Goal: Task Accomplishment & Management: Complete application form

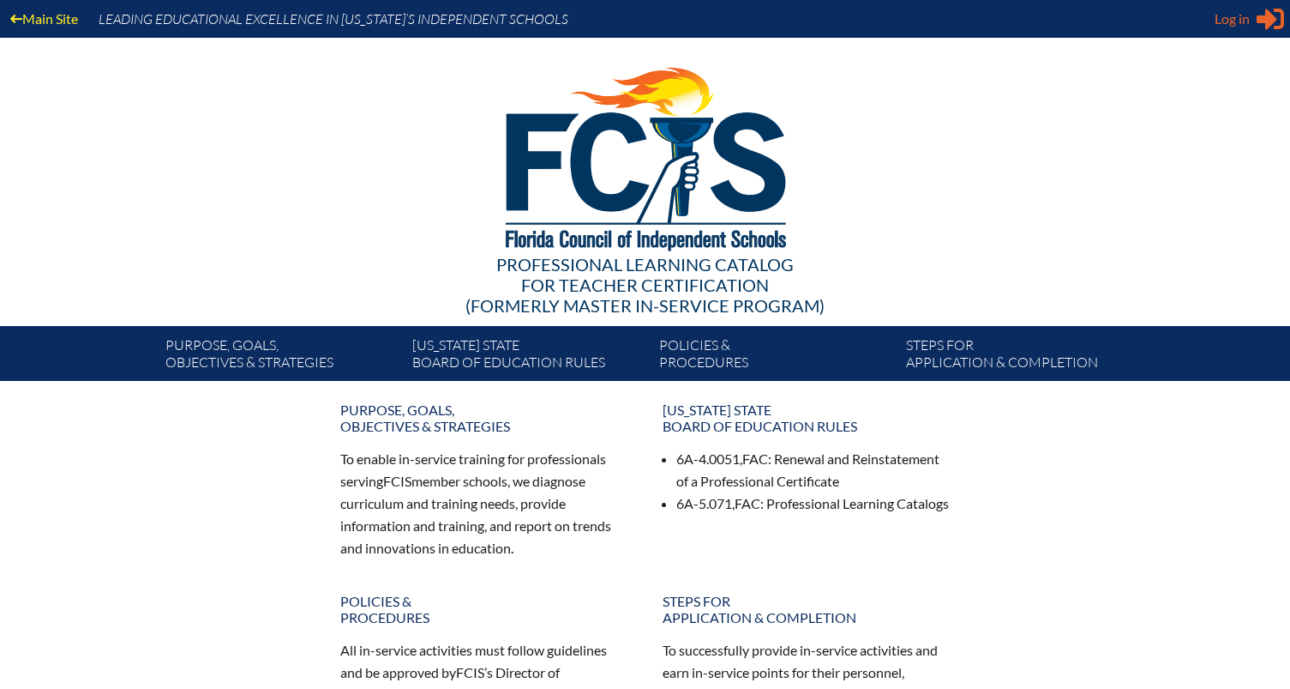
click at [1218, 24] on span "Log in" at bounding box center [1232, 19] width 35 height 21
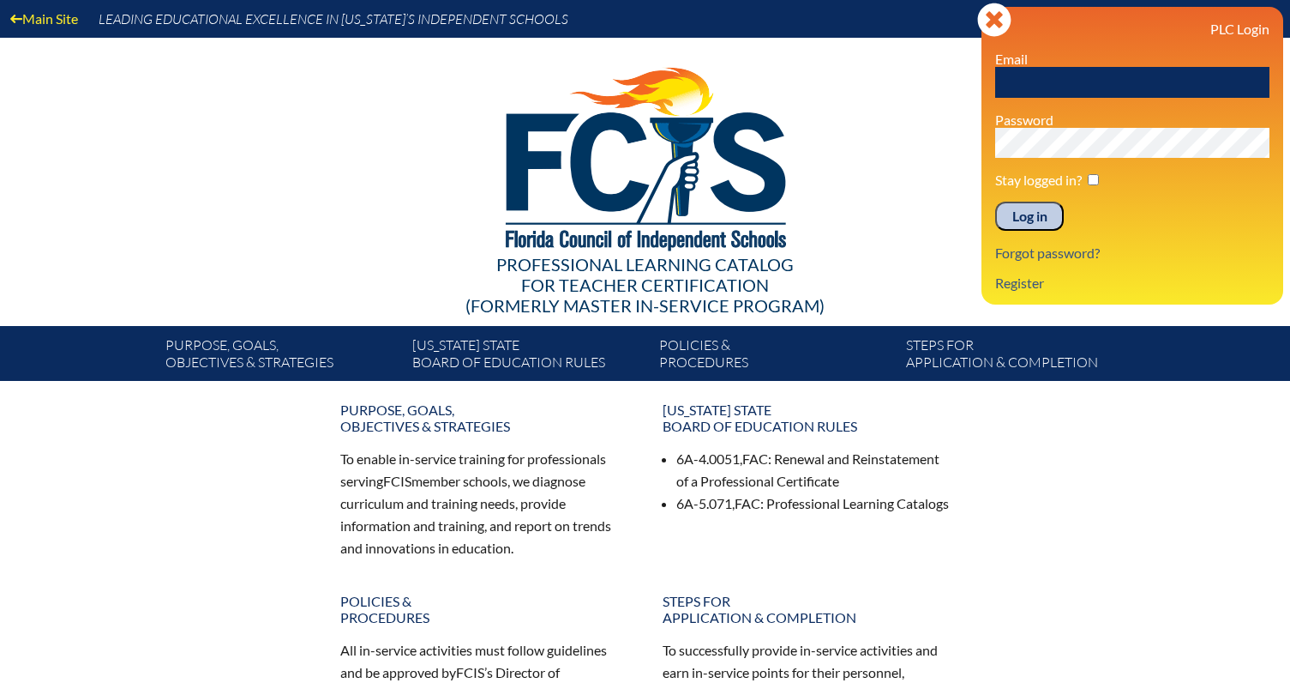
click at [1053, 81] on input "text" at bounding box center [1133, 82] width 274 height 31
type input "[EMAIL_ADDRESS][PERSON_NAME][DOMAIN_NAME]"
click at [996, 202] on input "Log in" at bounding box center [1030, 216] width 69 height 29
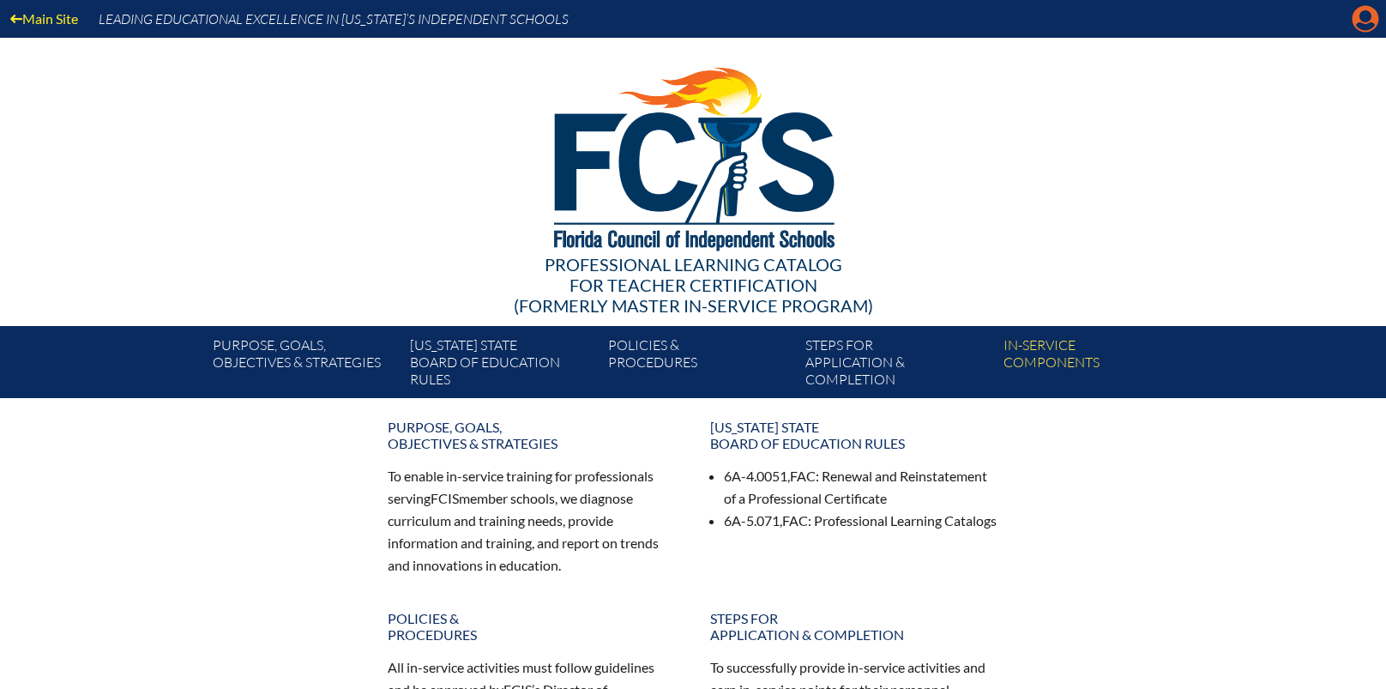
click at [1290, 21] on icon "Manage account" at bounding box center [1364, 18] width 27 height 27
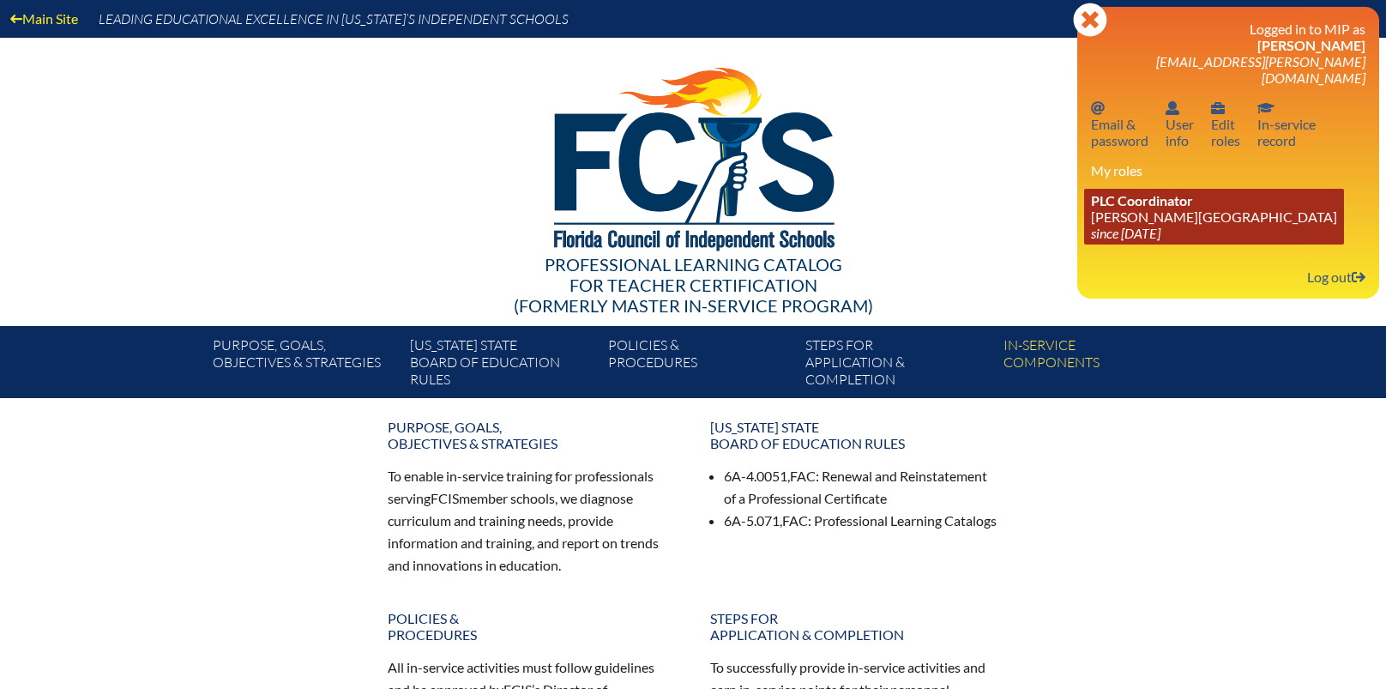
click at [1152, 192] on span "PLC Coordinator" at bounding box center [1142, 200] width 102 height 16
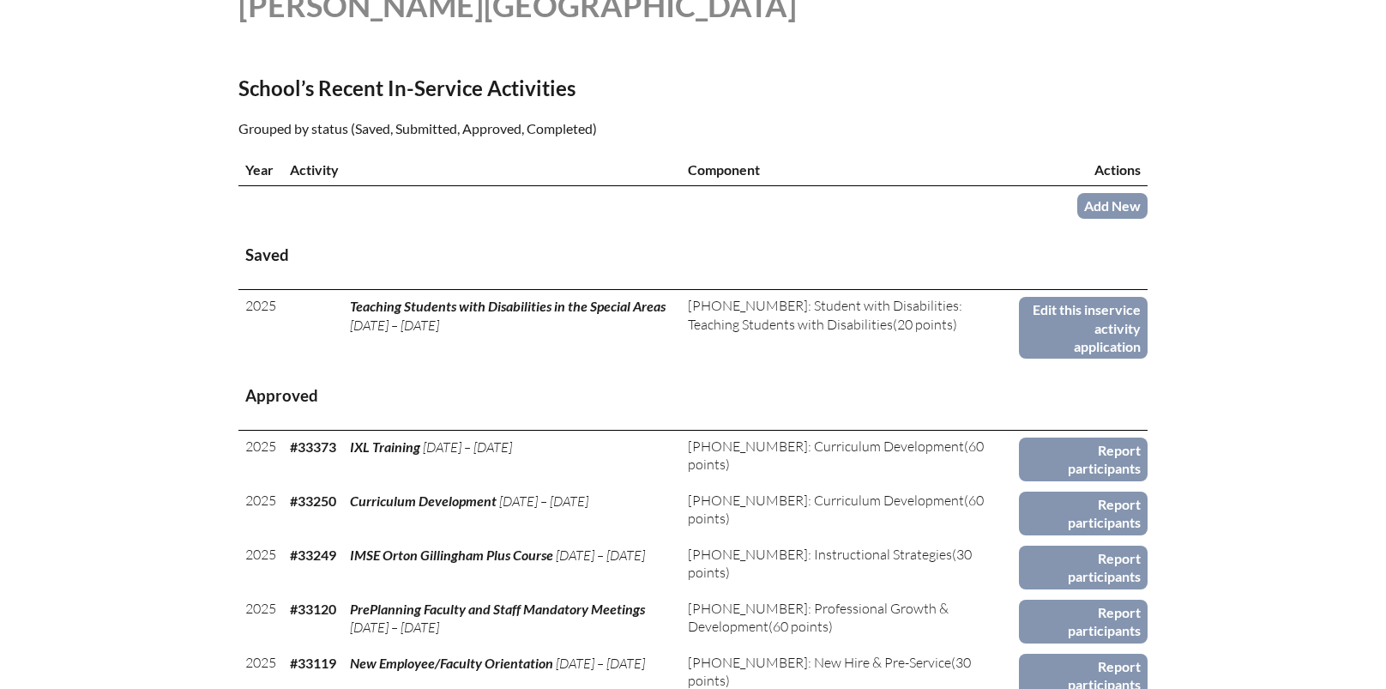
scroll to position [686, 0]
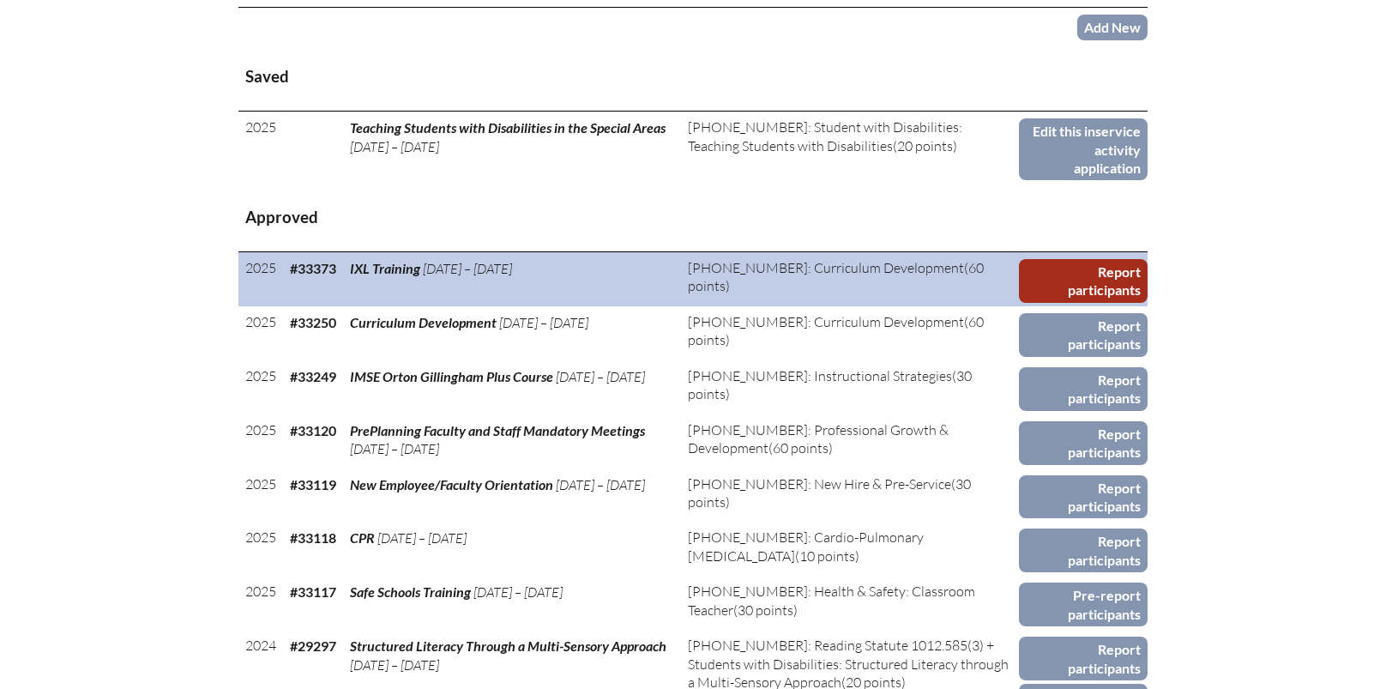
click at [1084, 259] on link "Report participants" at bounding box center [1083, 281] width 129 height 44
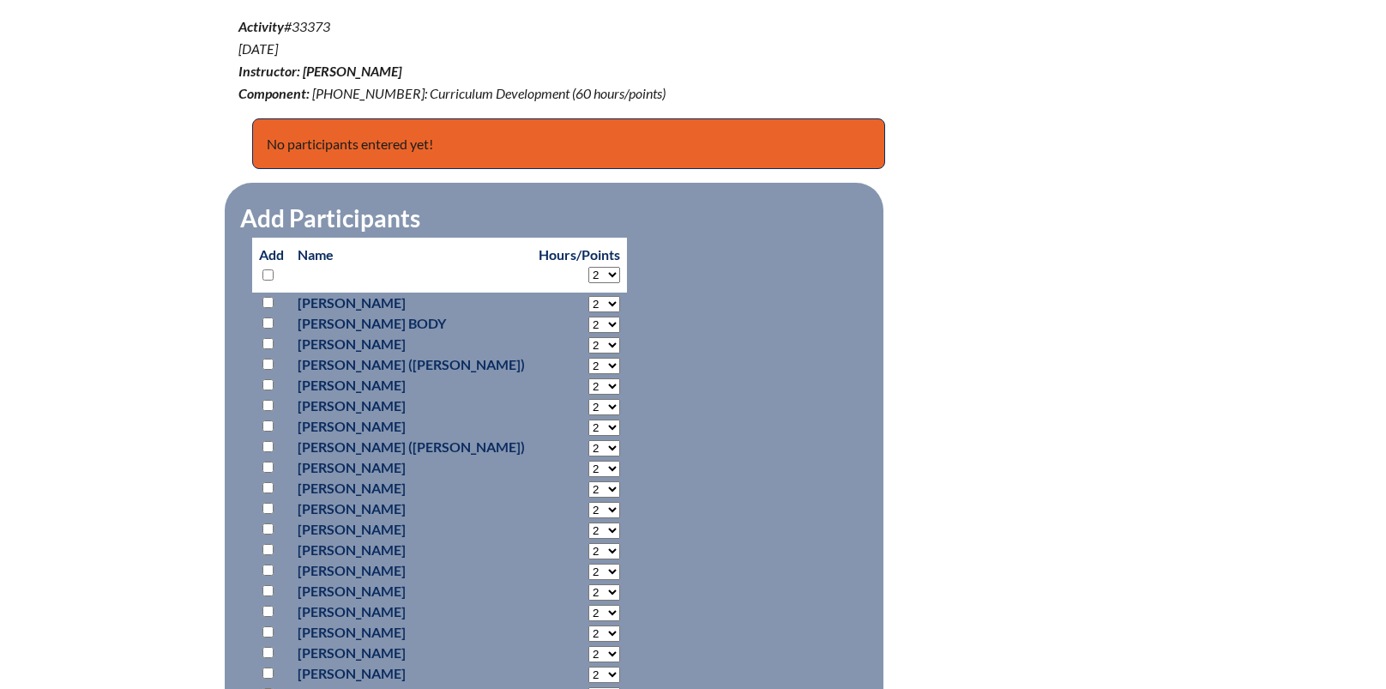
scroll to position [600, 0]
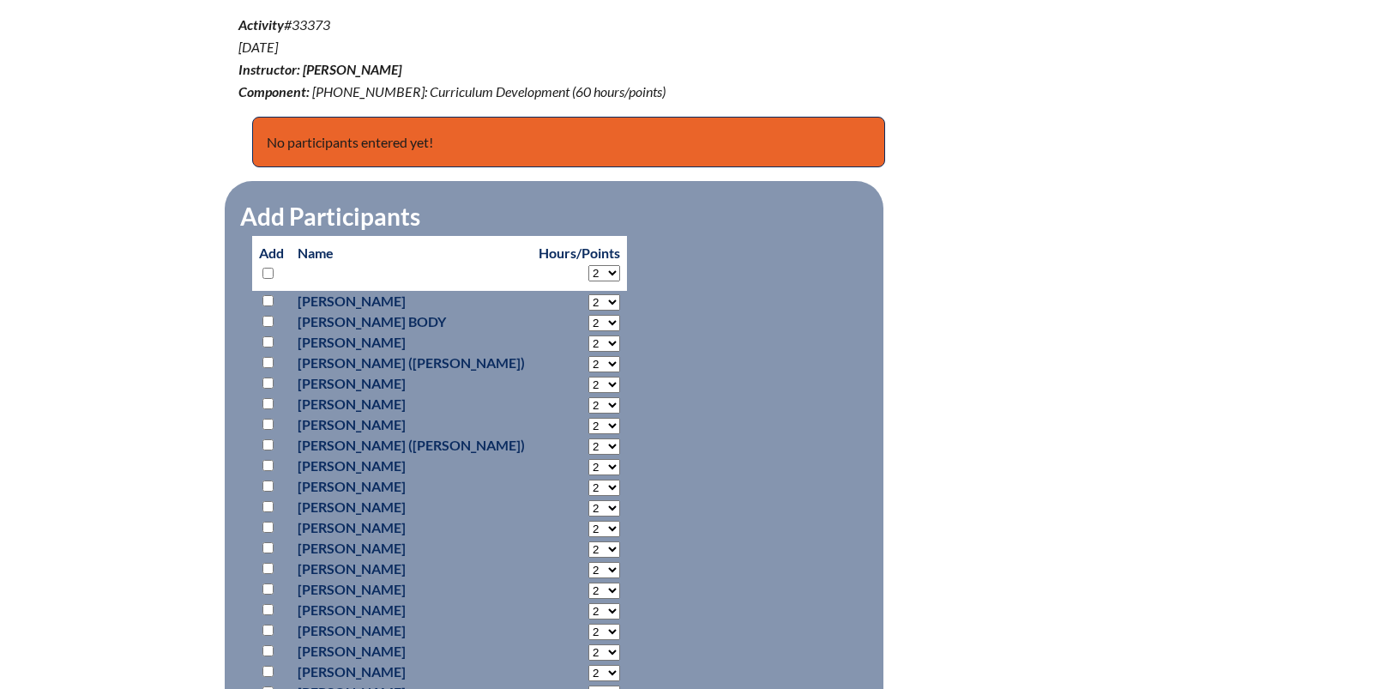
click at [270, 361] on input "checkbox" at bounding box center [267, 362] width 11 height 11
checkbox input "true"
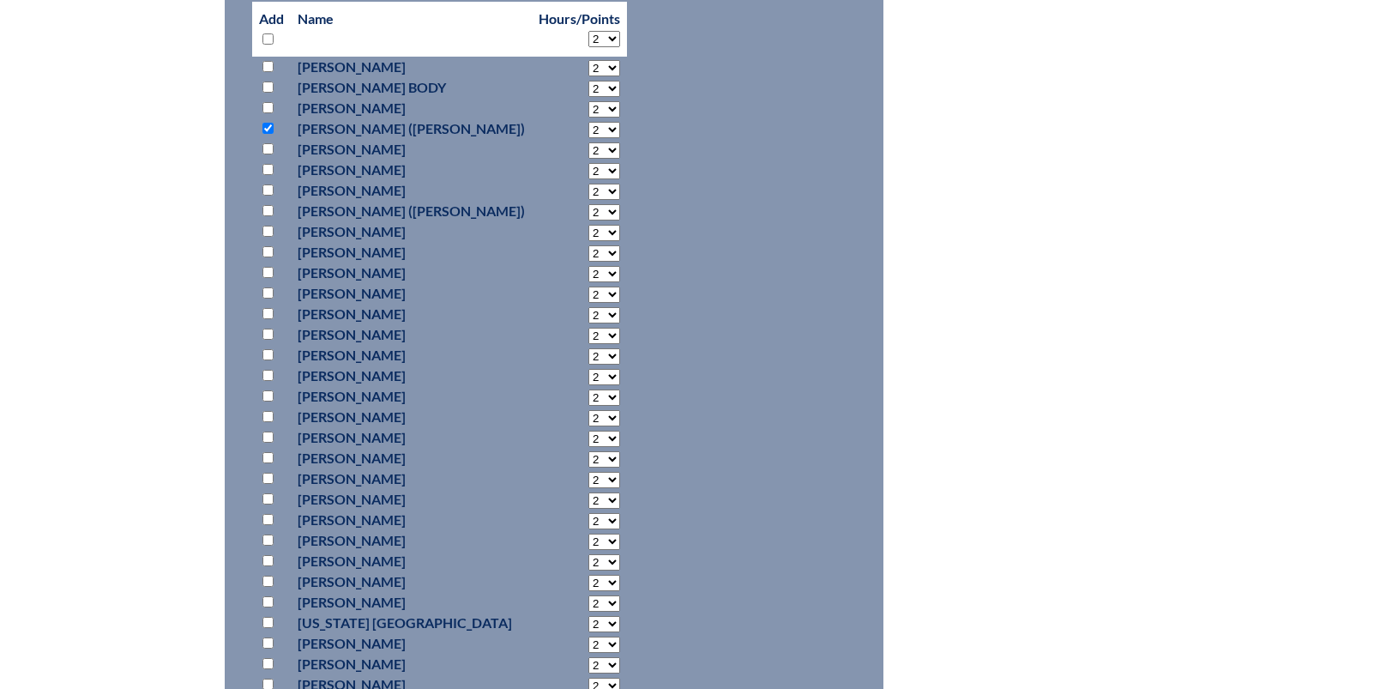
scroll to position [857, 0]
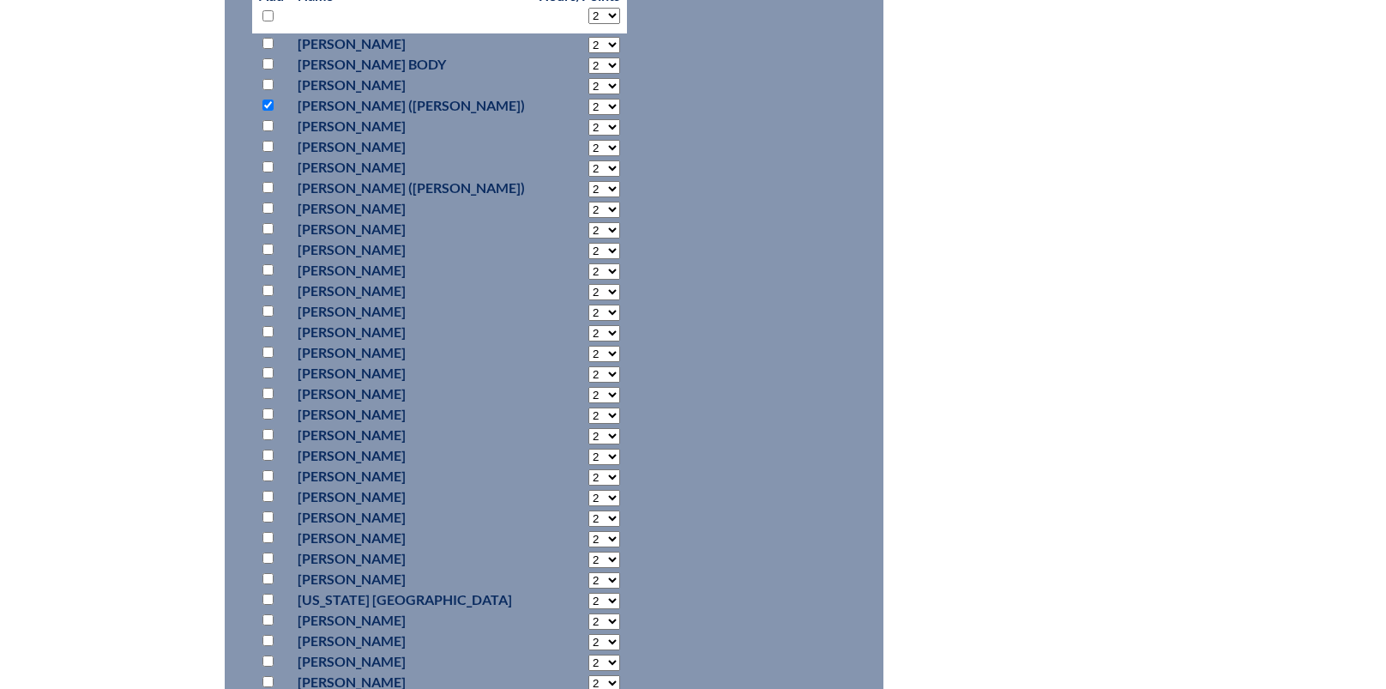
click at [274, 618] on p at bounding box center [271, 620] width 25 height 21
click at [273, 615] on input "checkbox" at bounding box center [267, 619] width 11 height 11
checkbox input "true"
